Goal: Navigation & Orientation: Find specific page/section

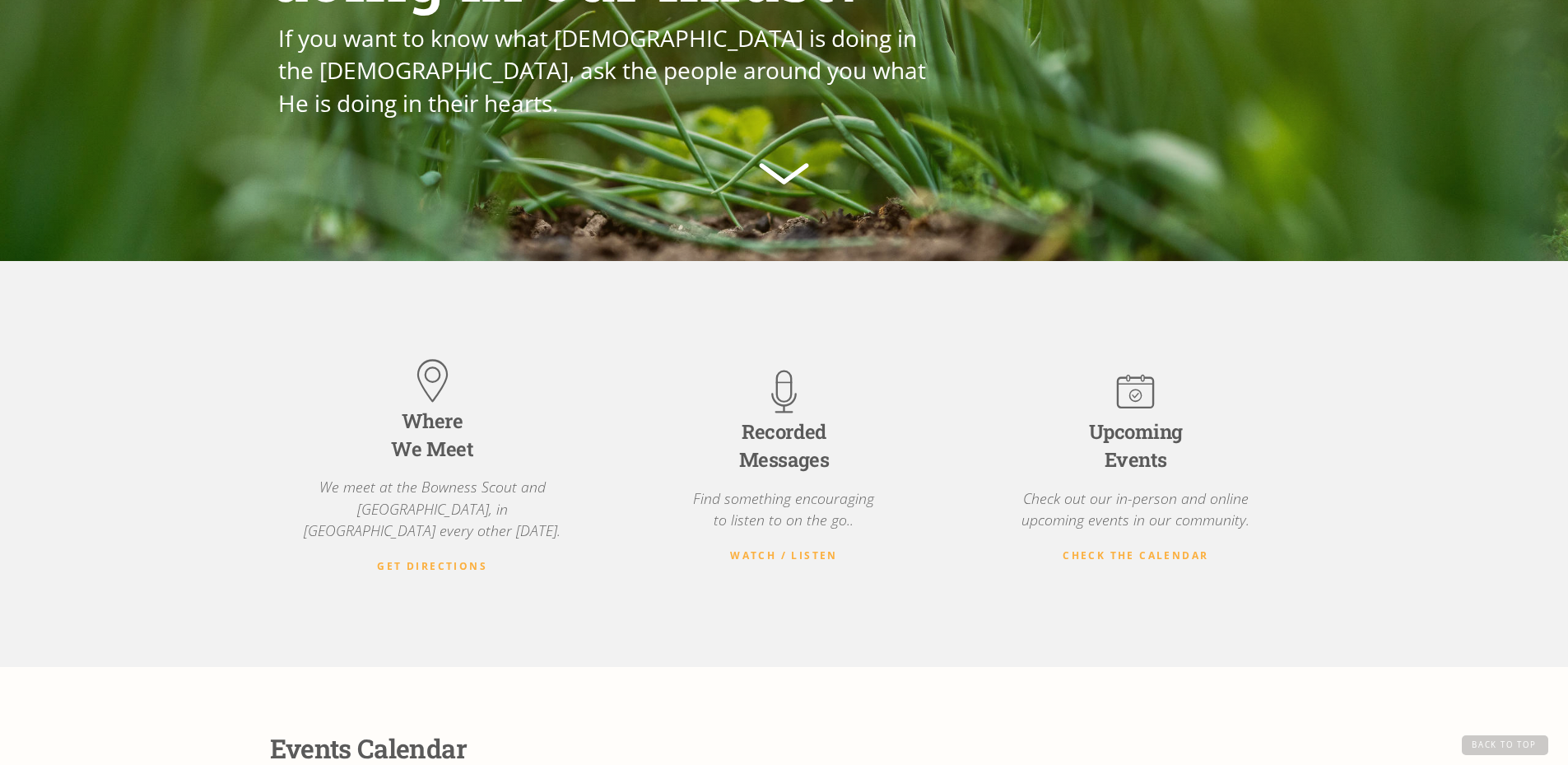
scroll to position [303, 0]
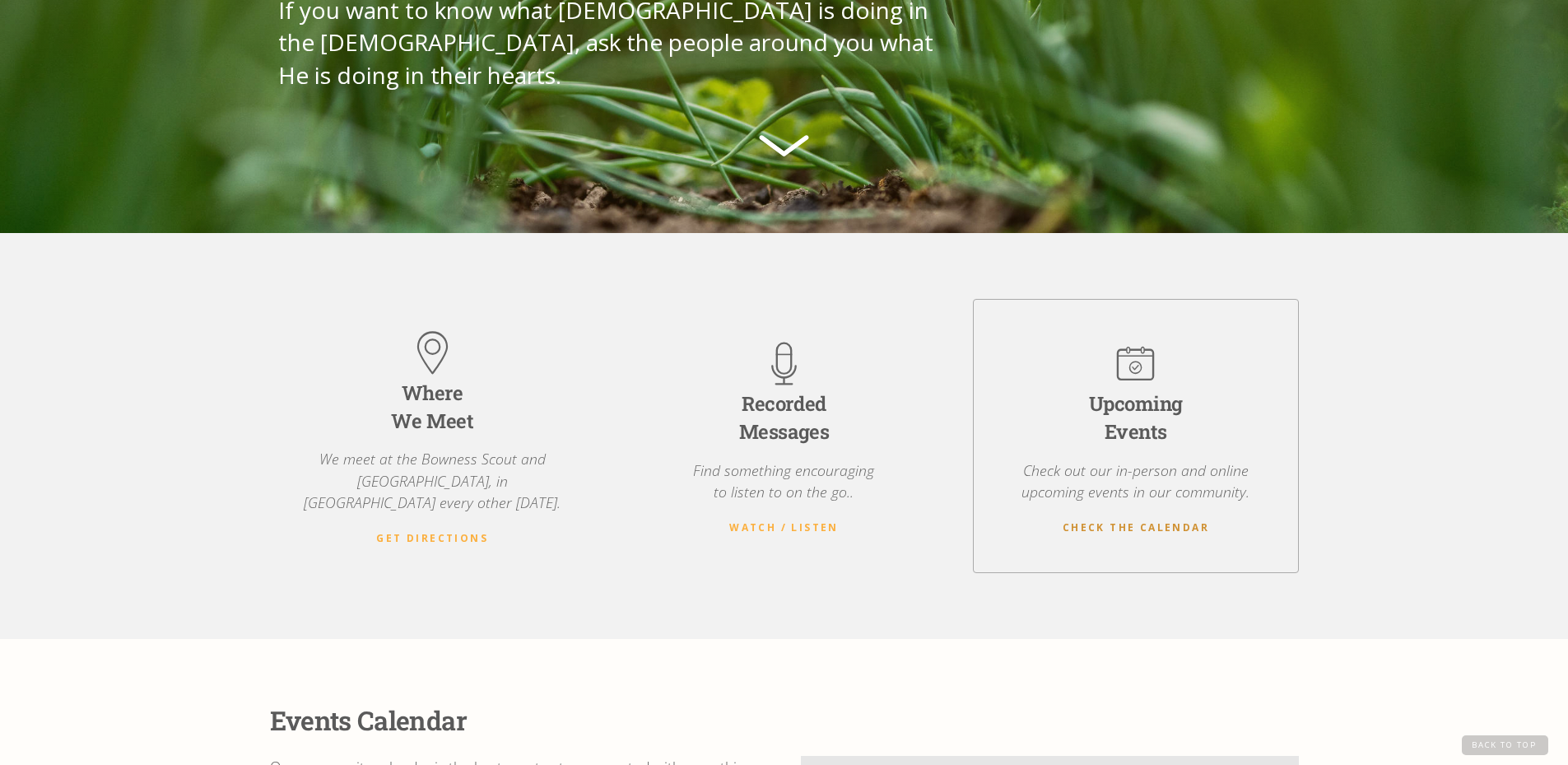
click at [1107, 521] on strong "Check the Calendar" at bounding box center [1135, 528] width 147 height 14
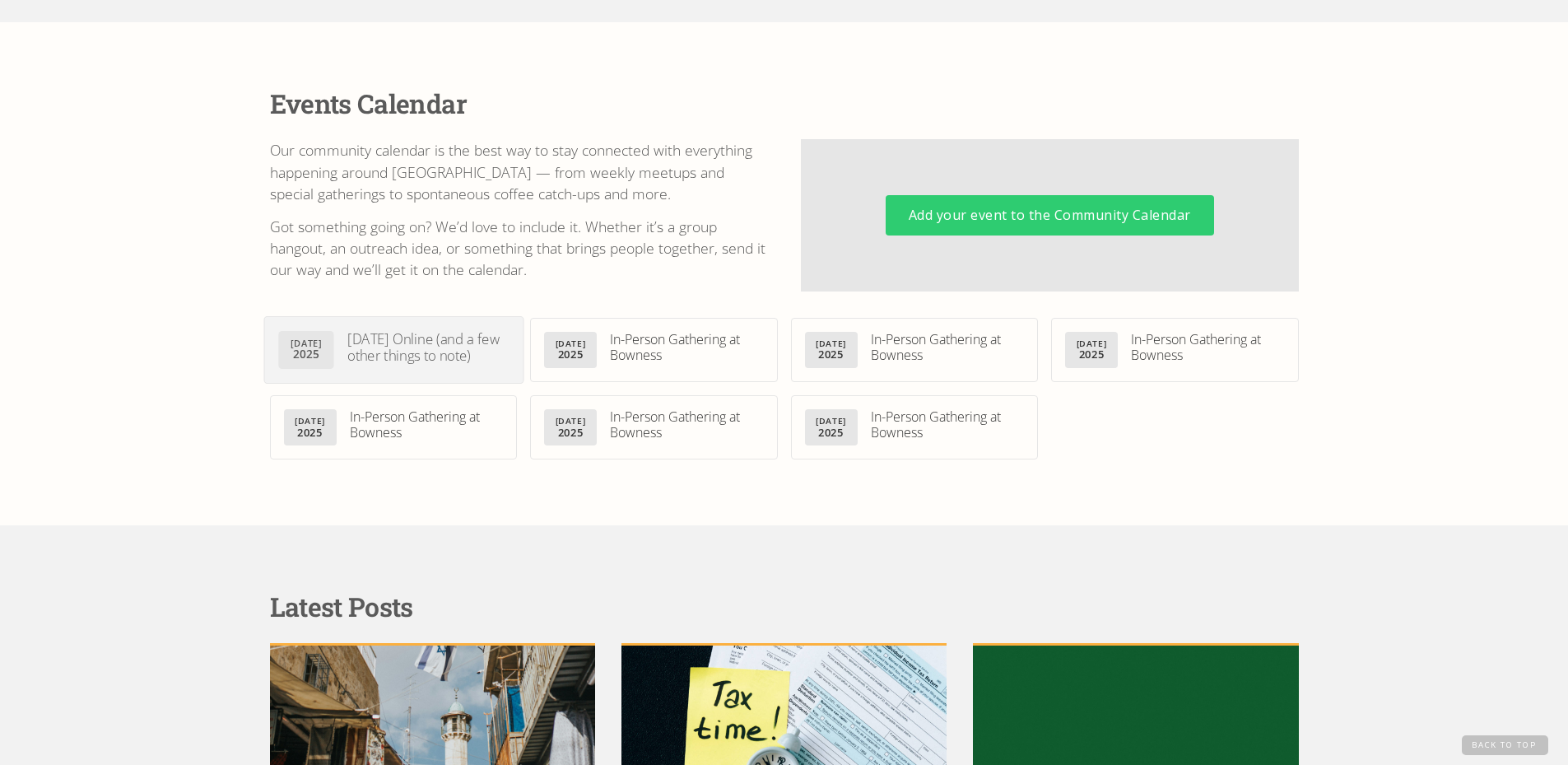
click at [410, 341] on div "[DATE] Online (and a few other things to note)" at bounding box center [428, 347] width 161 height 33
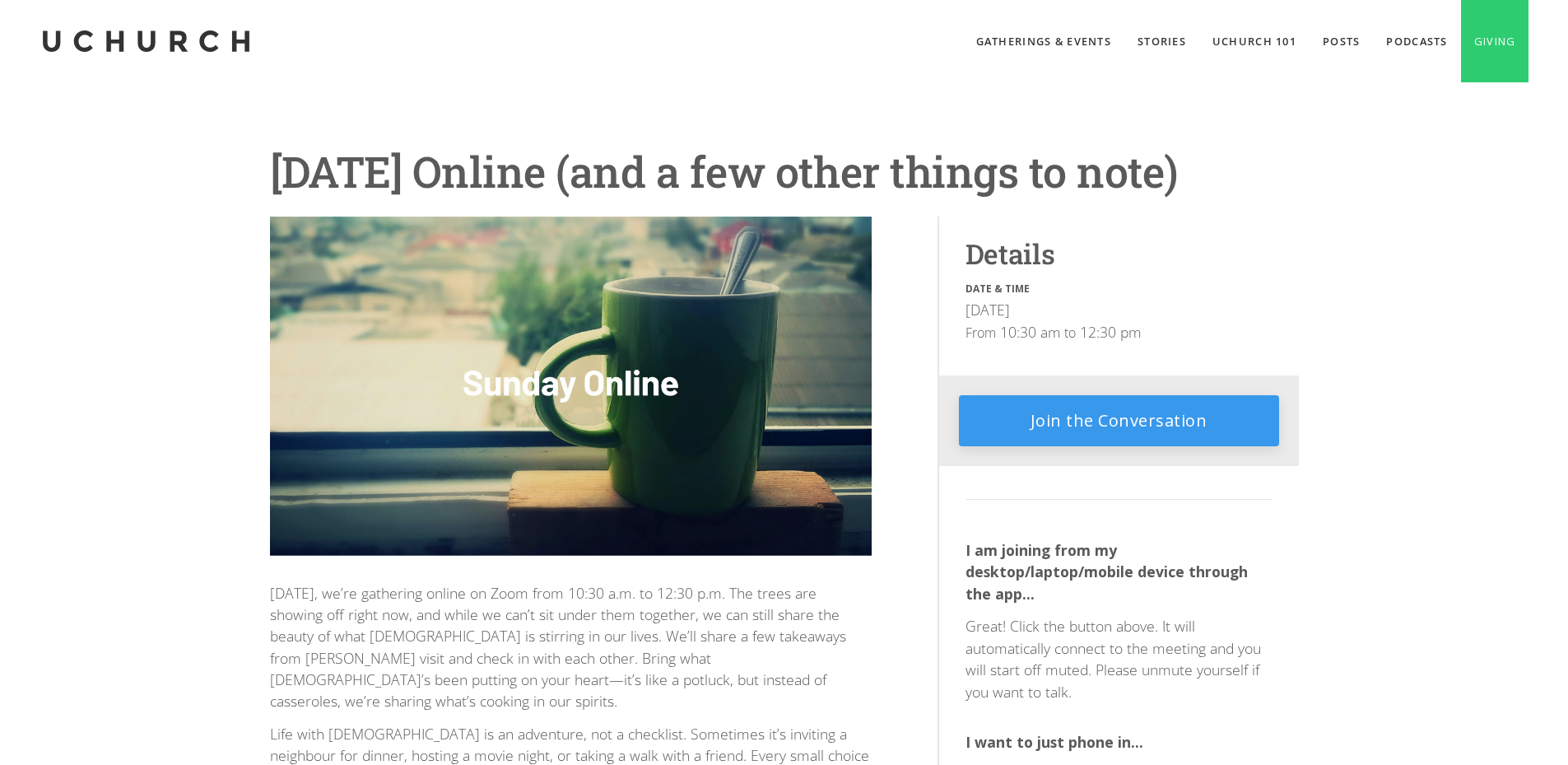
click at [1090, 428] on link "Join the Conversation" at bounding box center [1119, 420] width 320 height 51
